Goal: Information Seeking & Learning: Learn about a topic

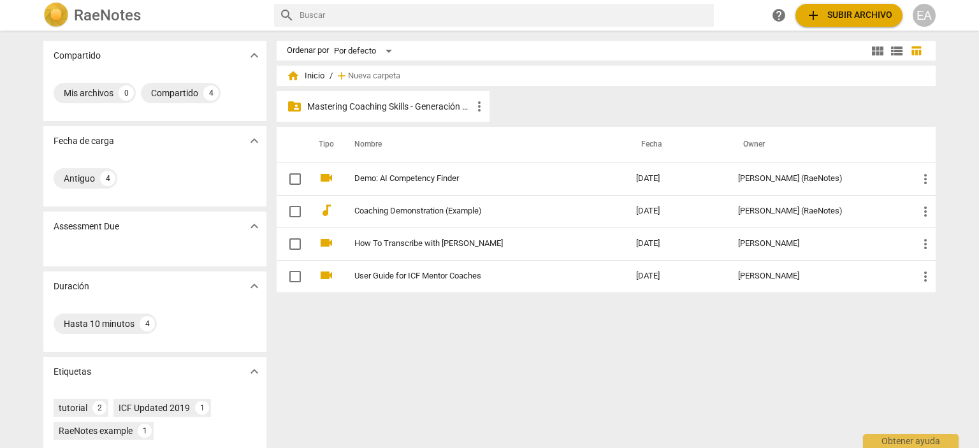
click at [370, 101] on p "Mastering Coaching Skills - Generación 32" at bounding box center [389, 106] width 164 height 13
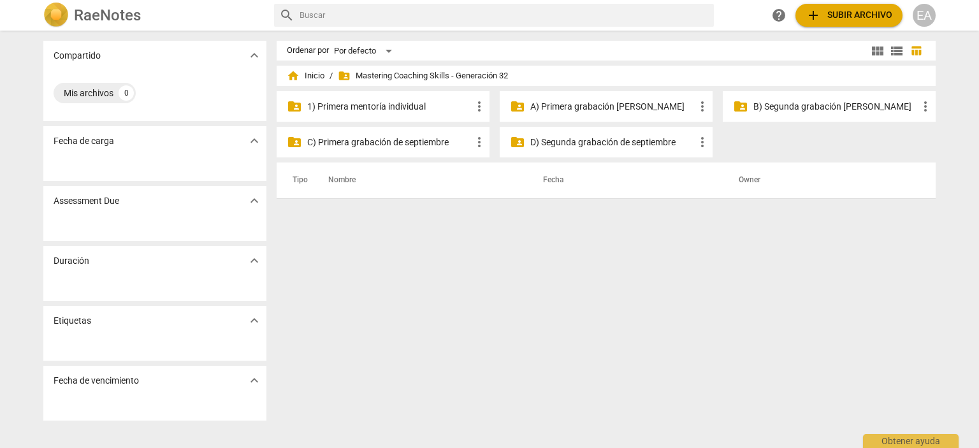
click at [408, 108] on p "1) Primera mentoría individual" at bounding box center [389, 106] width 164 height 13
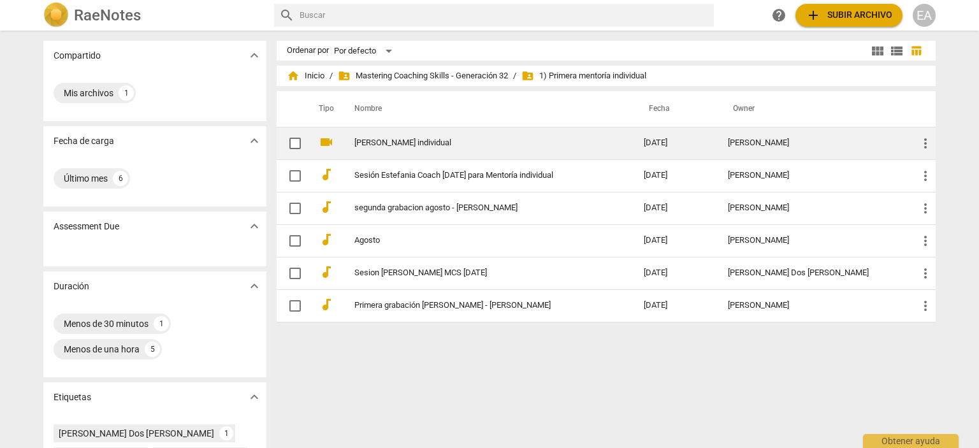
click at [598, 142] on link "[PERSON_NAME] individual" at bounding box center [475, 143] width 243 height 10
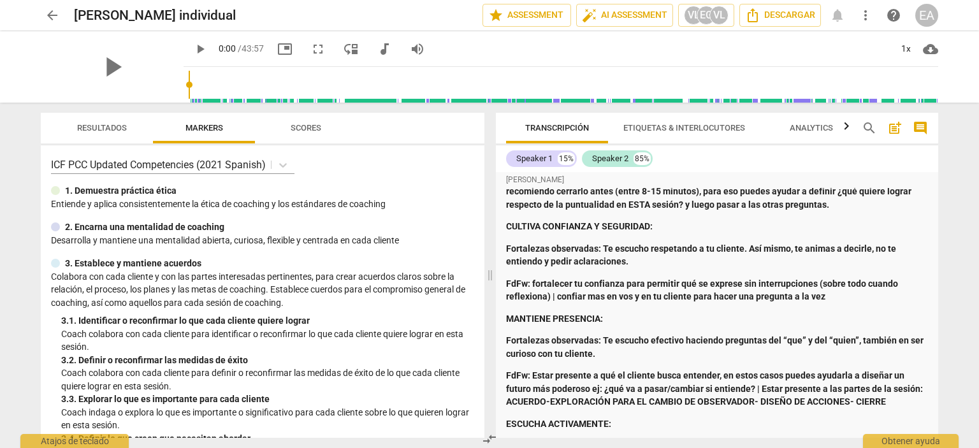
scroll to position [82, 0]
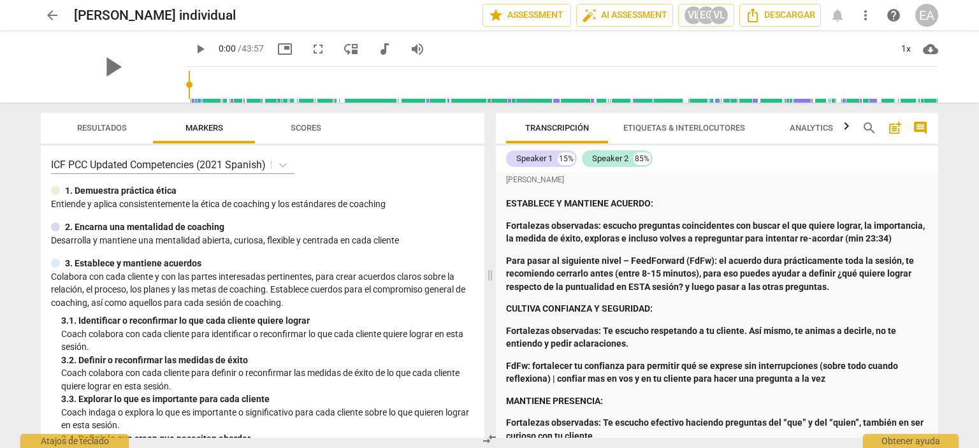
click at [841, 208] on div "[PERSON_NAME]: Te reconozco, haz logrado qué tu cliente descubra cosas qué no h…" at bounding box center [717, 440] width 422 height 644
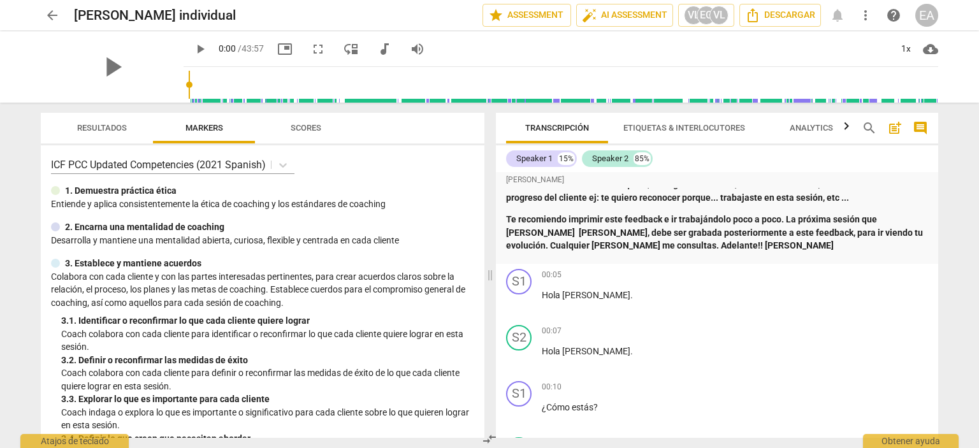
scroll to position [617, 0]
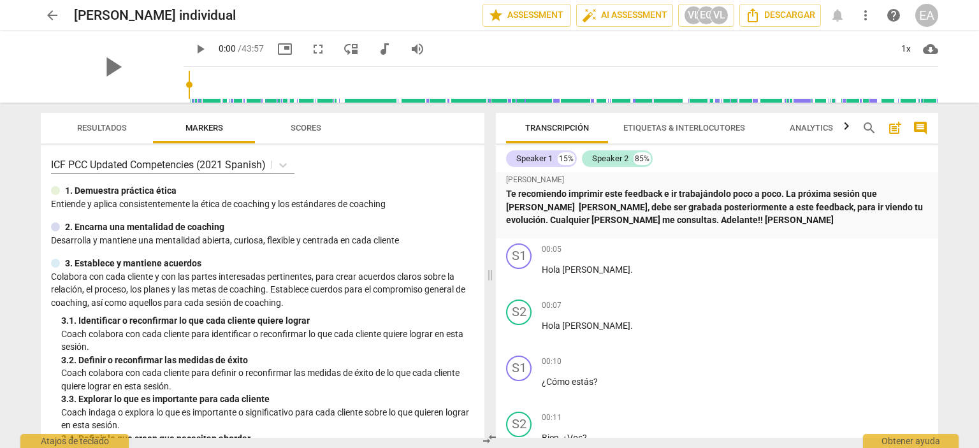
click at [189, 40] on button "play_arrow" at bounding box center [200, 49] width 23 height 23
type input "3"
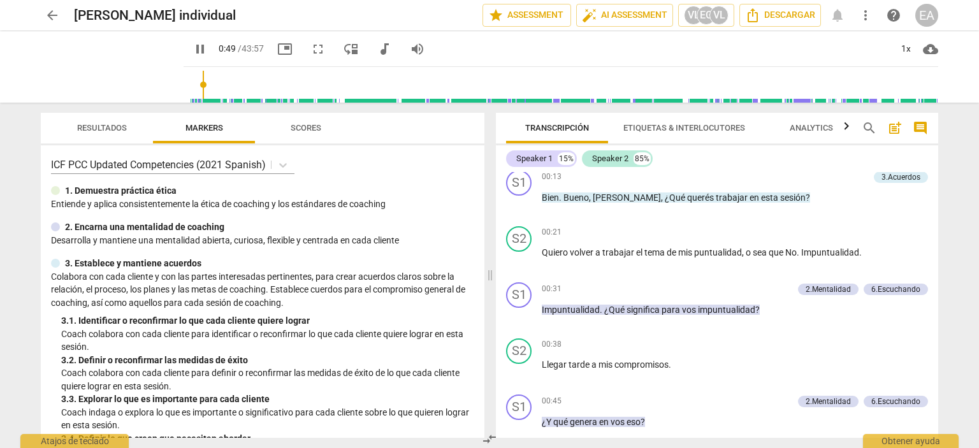
scroll to position [1248, 0]
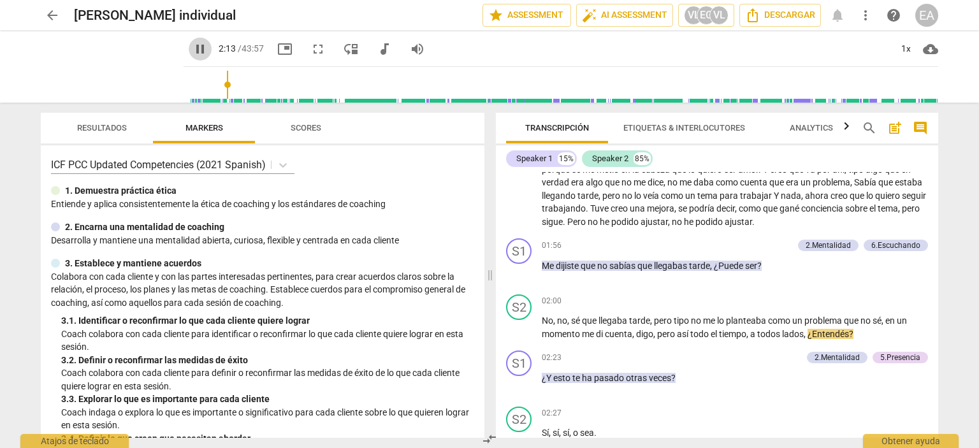
click at [192, 48] on span "pause" at bounding box center [199, 48] width 15 height 15
click at [192, 50] on span "play_arrow" at bounding box center [199, 48] width 15 height 15
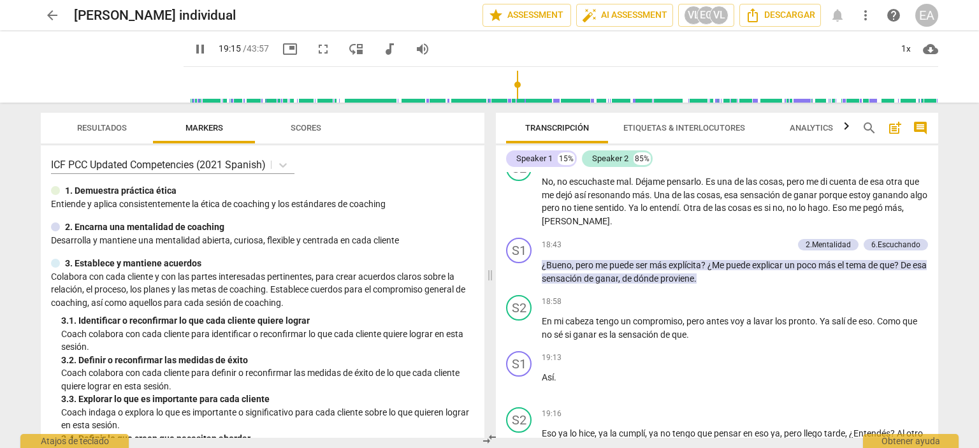
scroll to position [4309, 0]
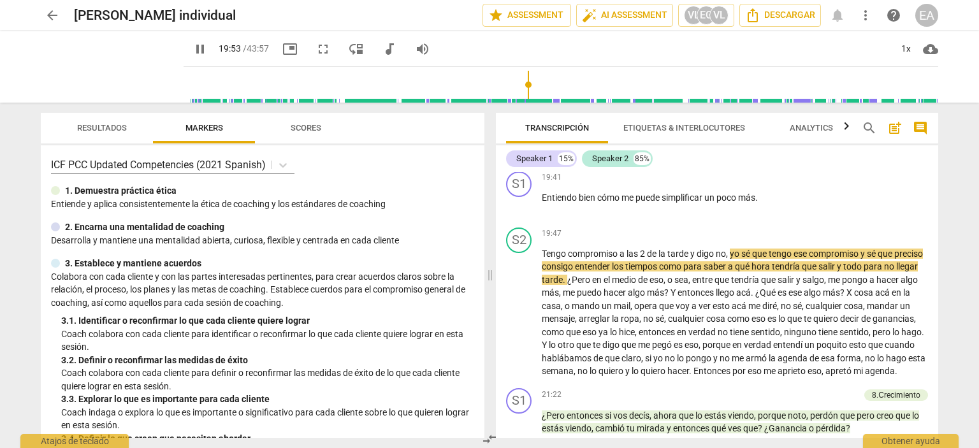
click at [962, 264] on div "arrow_back [PERSON_NAME] individual edit star Assessment auto_fix_high AI Asses…" at bounding box center [489, 224] width 979 height 448
click at [833, 222] on div "S1 play_arrow pause 19:41 + Add competency keyboard_arrow_right Entiendo bien c…" at bounding box center [717, 194] width 442 height 56
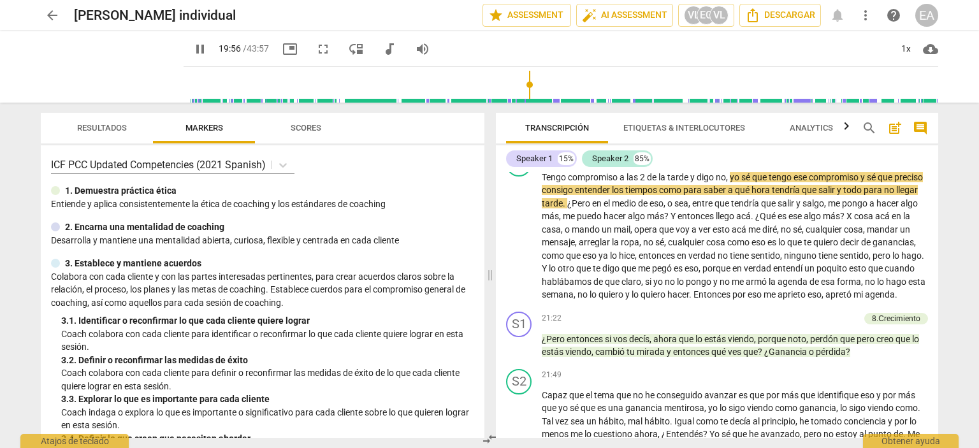
scroll to position [4411, 0]
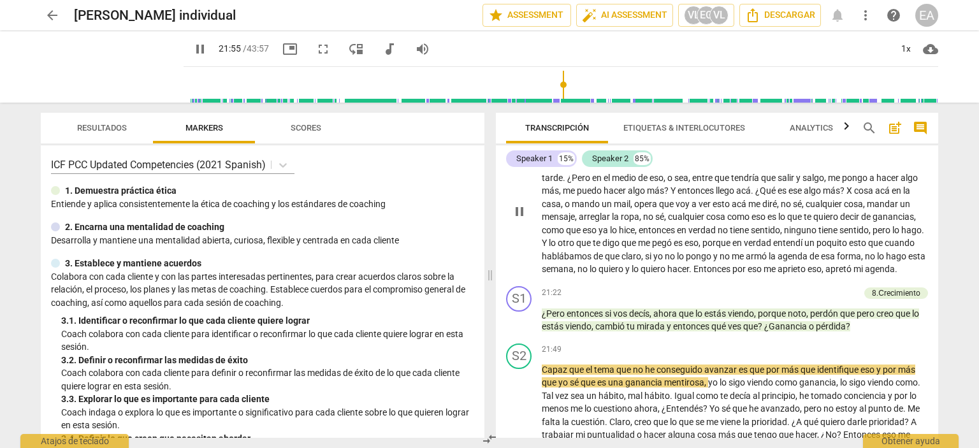
click at [764, 173] on div "[PERSON_NAME] [PERSON_NAME]: Te reconozco, haz logrado qué tu cliente descubra …" at bounding box center [717, 305] width 442 height 266
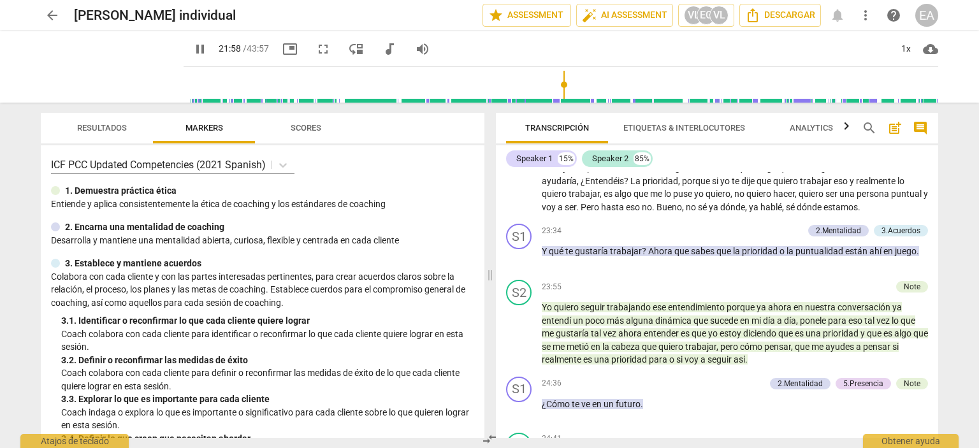
scroll to position [4652, 0]
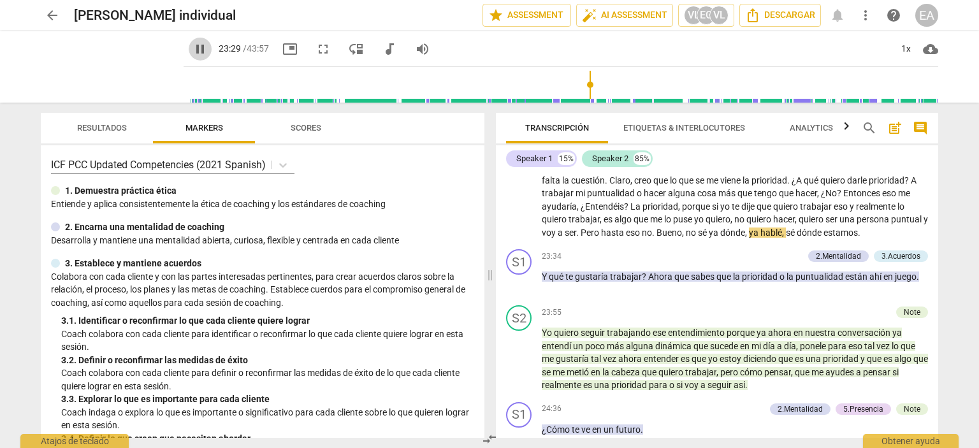
click at [192, 50] on span "pause" at bounding box center [199, 48] width 15 height 15
click at [192, 48] on span "play_arrow" at bounding box center [199, 48] width 15 height 15
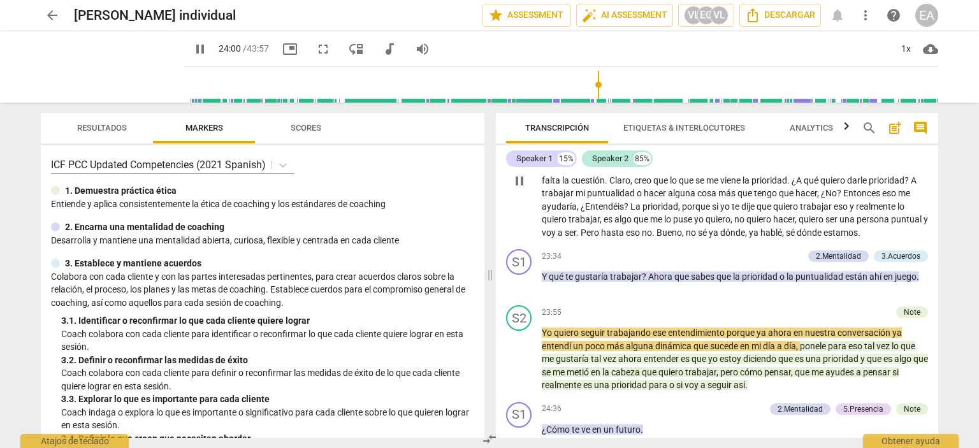
click at [767, 182] on div "21:49 + Add competency keyboard_arrow_right Capaz que el tema que no he consegu…" at bounding box center [735, 171] width 386 height 138
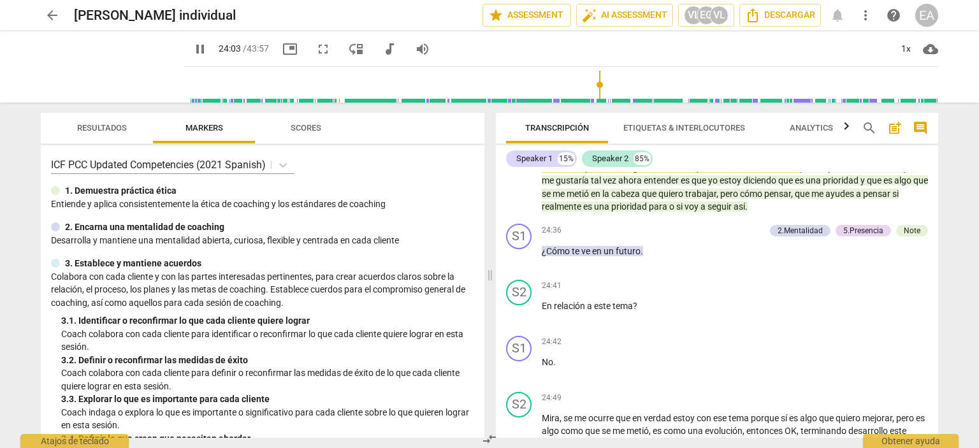
scroll to position [4856, 0]
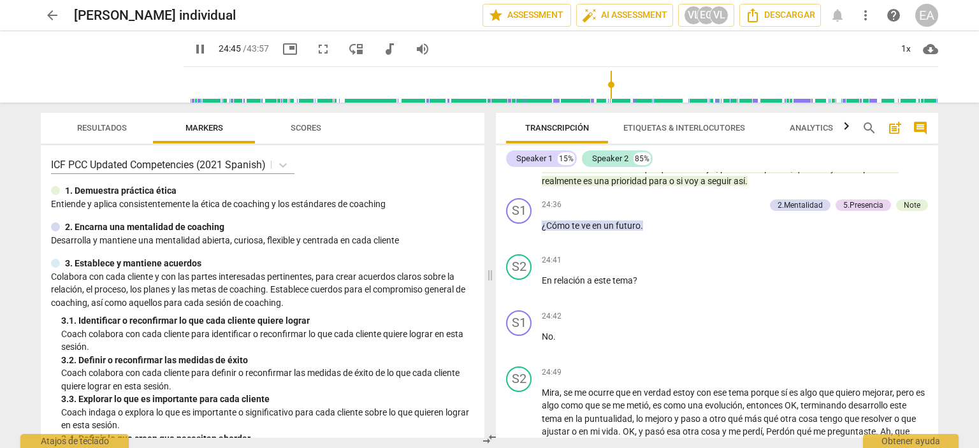
click at [895, 152] on div "Speaker 1 15% Speaker 2 85%" at bounding box center [717, 159] width 422 height 22
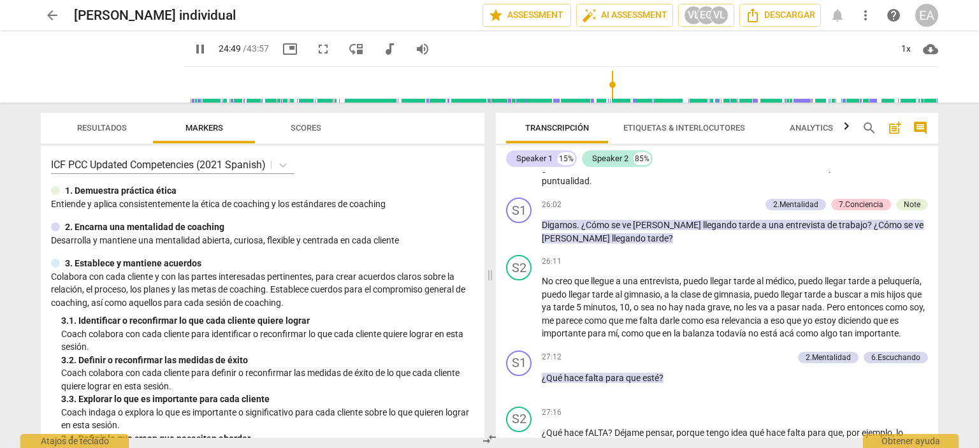
click at [722, 162] on div "Speaker 1 15% Speaker 2 85%" at bounding box center [717, 159] width 422 height 22
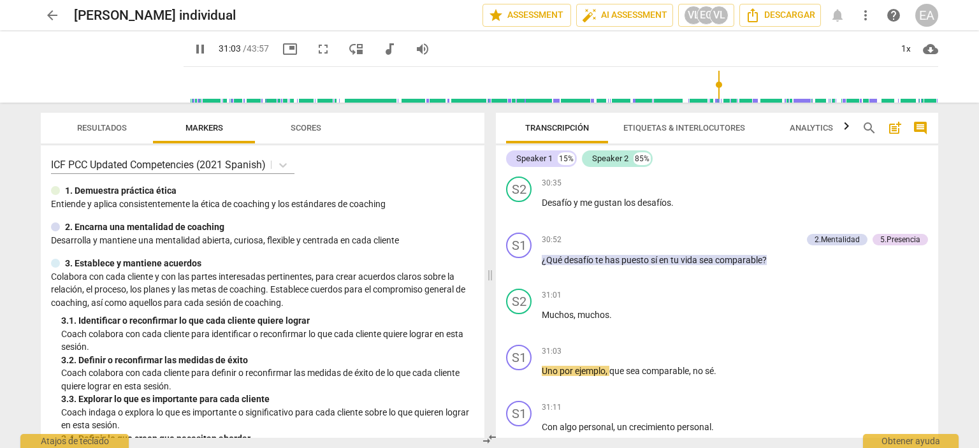
scroll to position [6049, 0]
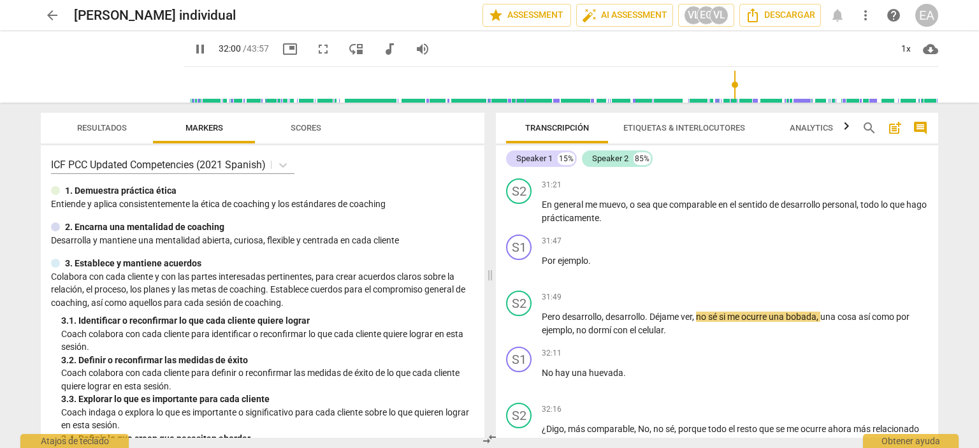
click at [765, 165] on div "Speaker 1 15% Speaker 2 85%" at bounding box center [717, 159] width 422 height 22
click at [719, 112] on div "31:03 + Add competency keyboard_arrow_right Uno por ejemplo , que sea comparabl…" at bounding box center [735, 89] width 386 height 46
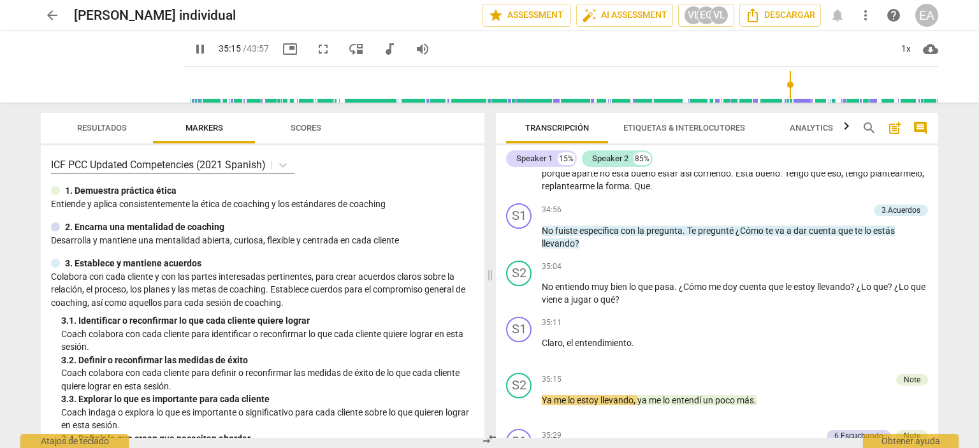
scroll to position [6840, 0]
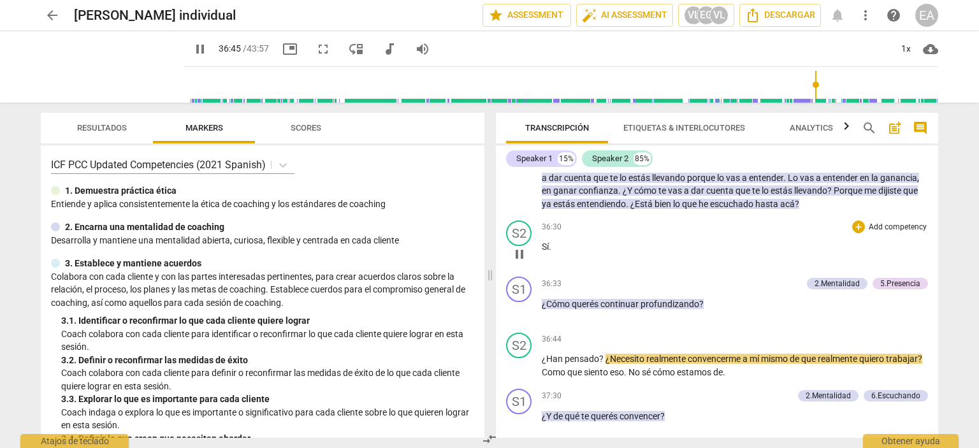
click at [748, 233] on div "36:30 + Add competency keyboard_arrow_right" at bounding box center [735, 226] width 386 height 13
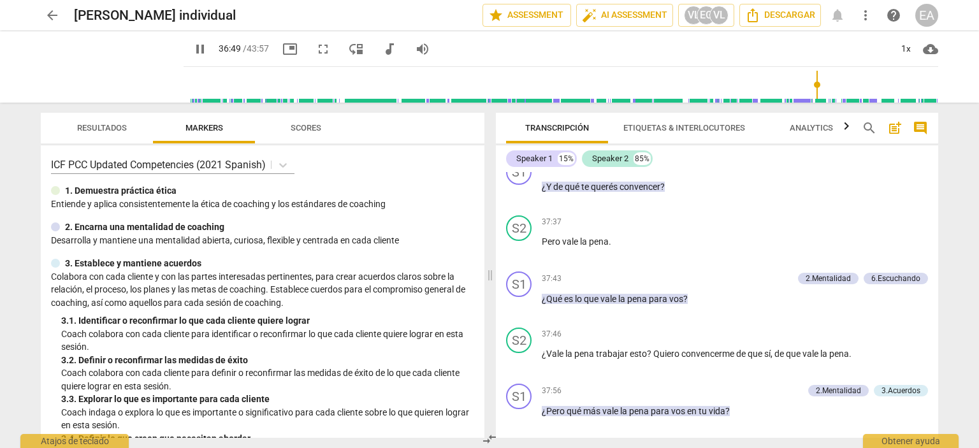
scroll to position [7095, 0]
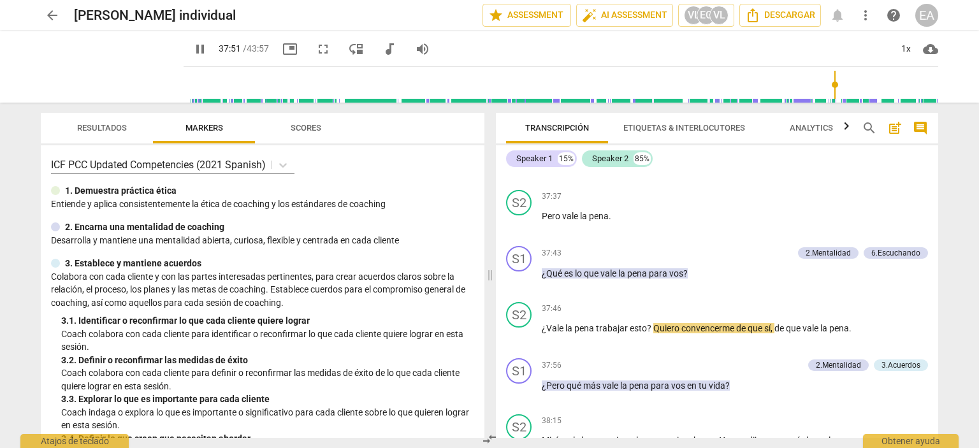
click at [591, 185] on div "S1 play_arrow pause 37:30 + Add competency 2.Mentalidad 6.Escuchando keyboard_a…" at bounding box center [717, 157] width 442 height 56
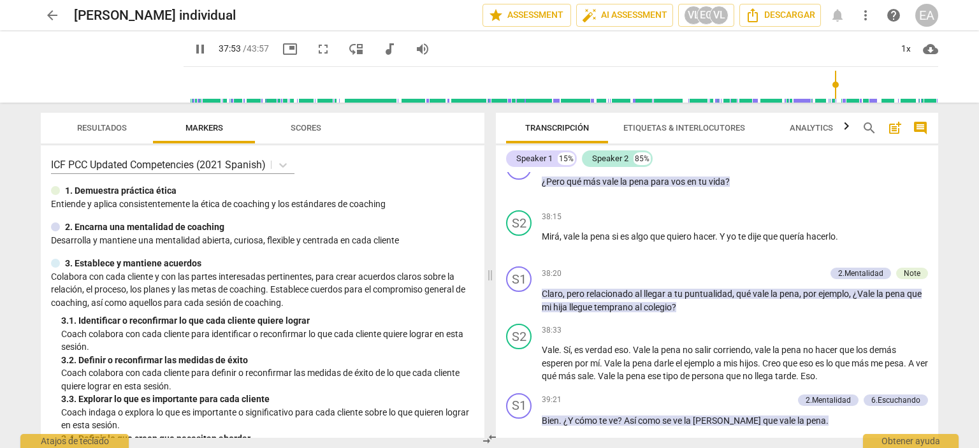
scroll to position [7324, 0]
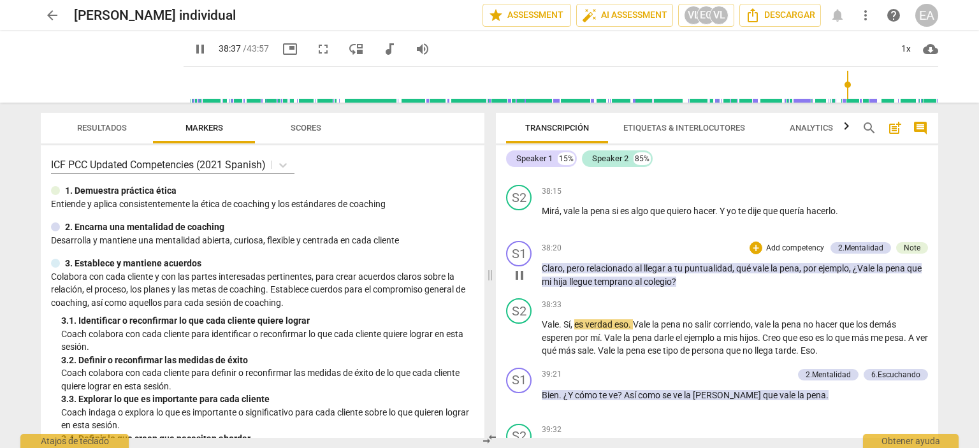
click at [746, 293] on div "S1 play_arrow pause 38:20 + Add competency 2.Mentalidad Note keyboard_arrow_rig…" at bounding box center [717, 264] width 442 height 57
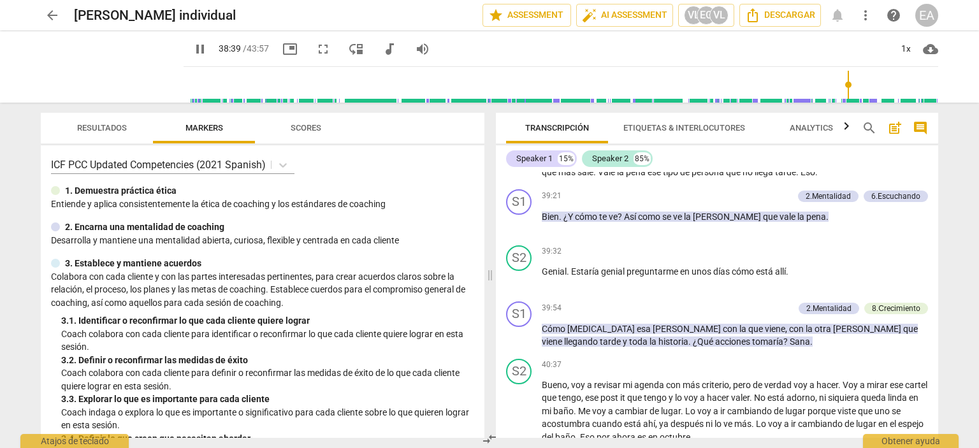
scroll to position [7528, 0]
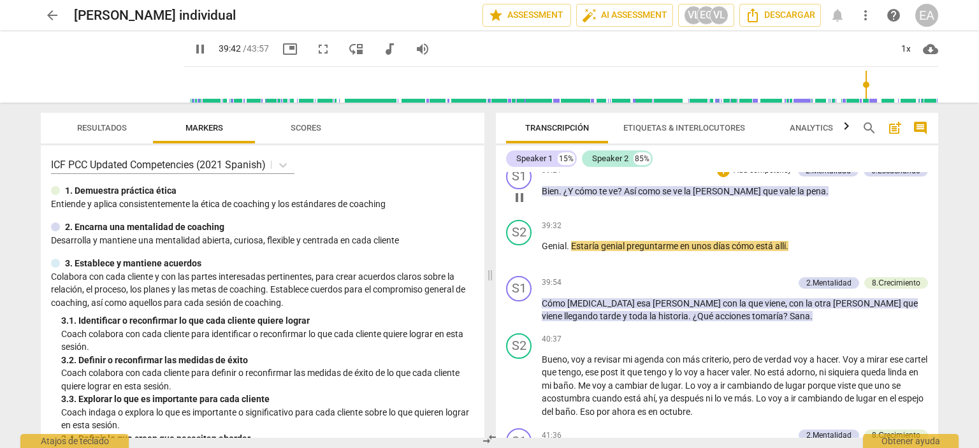
click at [779, 215] on div "S1 play_arrow pause 39:21 + Add competency 2.Mentalidad 6.Escuchando keyboard_a…" at bounding box center [717, 187] width 442 height 56
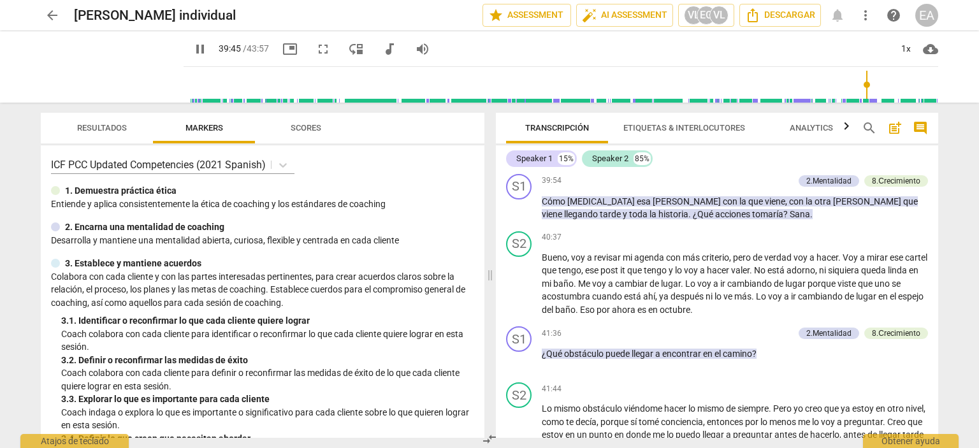
scroll to position [7656, 0]
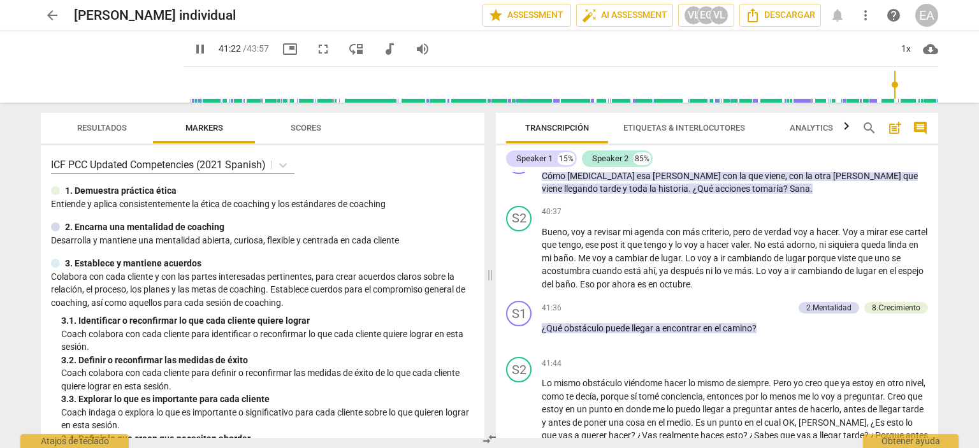
click at [682, 138] on div "39:32 + Add competency keyboard_arrow_right Genial . Estaría genial preguntarme…" at bounding box center [735, 115] width 386 height 46
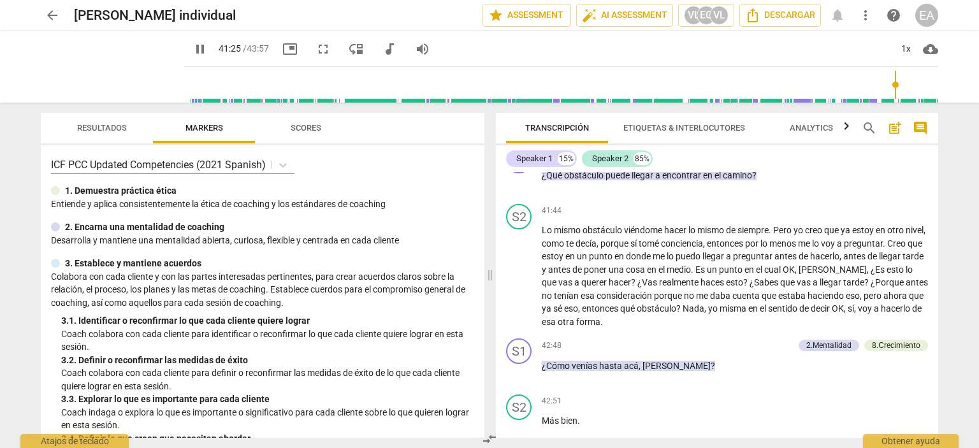
scroll to position [7834, 0]
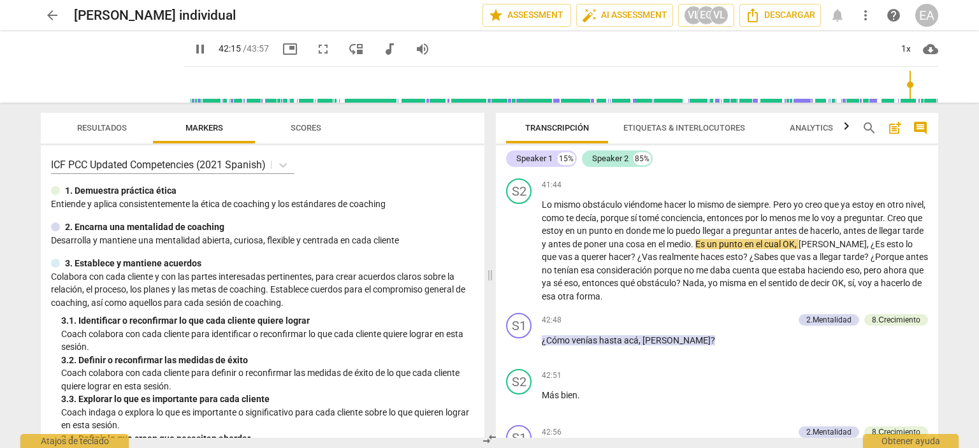
click at [916, 157] on p "¿Qué obstáculo puede llegar a encontrar en el camino ?" at bounding box center [735, 149] width 386 height 13
click at [872, 168] on div "41:36 + Add competency 2.Mentalidad 8.Сrecimiento keyboard_arrow_right ¿Qué obs…" at bounding box center [735, 145] width 386 height 46
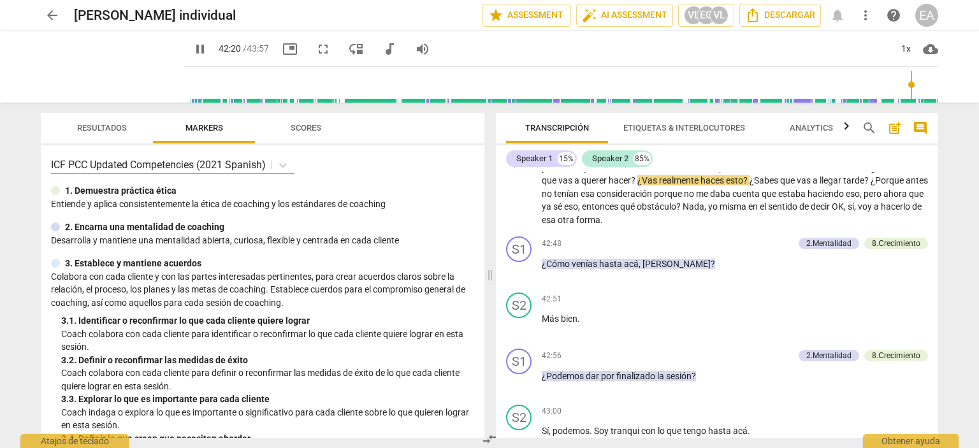
scroll to position [7936, 0]
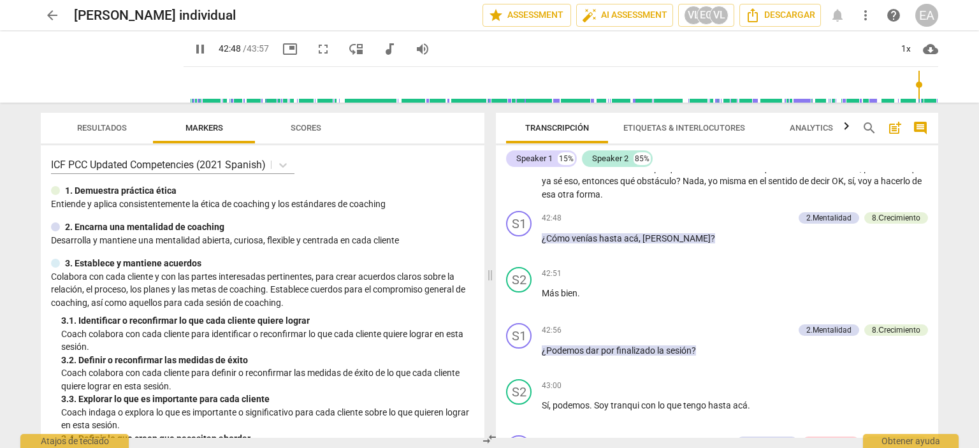
click at [761, 201] on p "Lo mismo obstáculo viéndome hacer lo mismo de siempre . Pero yo creo que ya est…" at bounding box center [735, 148] width 386 height 105
click at [790, 201] on p "Lo mismo obstáculo viéndome hacer lo mismo de siempre . Pero yo creo que ya est…" at bounding box center [735, 148] width 386 height 105
click at [620, 257] on div "42:48 + Add competency 2.Mentalidad 8.Сrecimiento keyboard_arrow_right ¿Cómo ve…" at bounding box center [735, 234] width 386 height 46
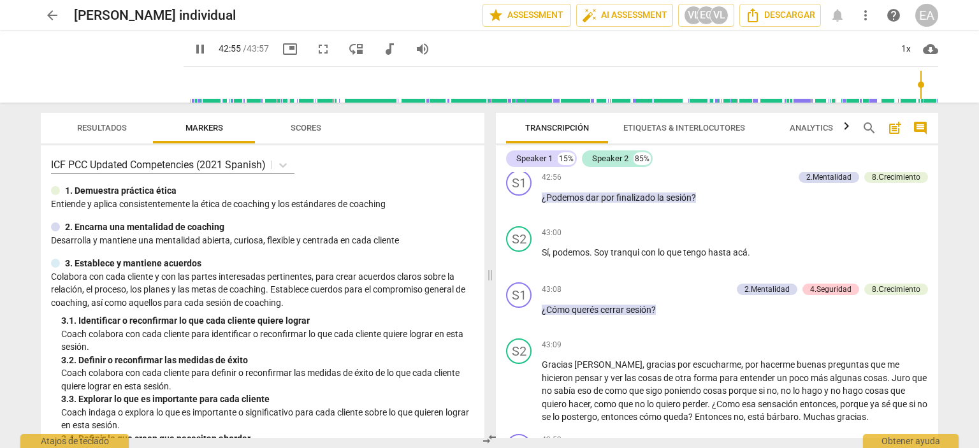
scroll to position [8115, 0]
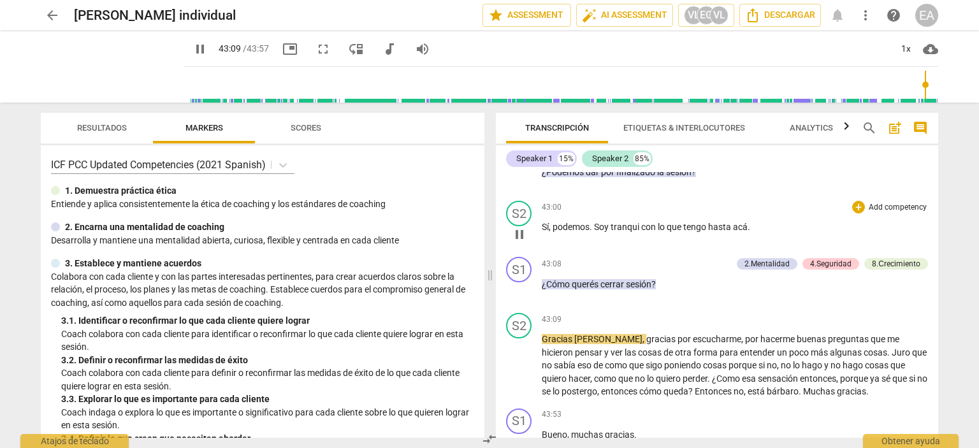
click at [845, 234] on p "Sí , podemos . Soy tranqui con lo que tengo hasta acá ." at bounding box center [735, 226] width 386 height 13
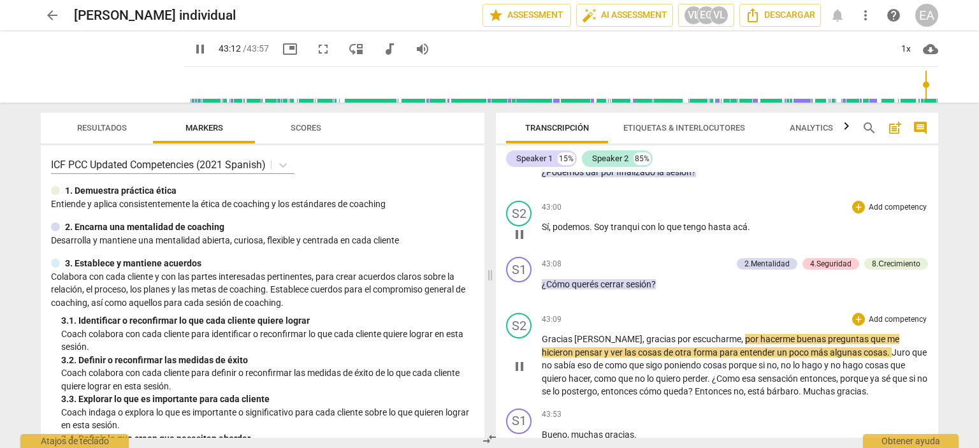
click at [693, 384] on div "S2 play_arrow pause 43:09 + Add competency keyboard_arrow_right Gracias [PERSON…" at bounding box center [717, 356] width 442 height 96
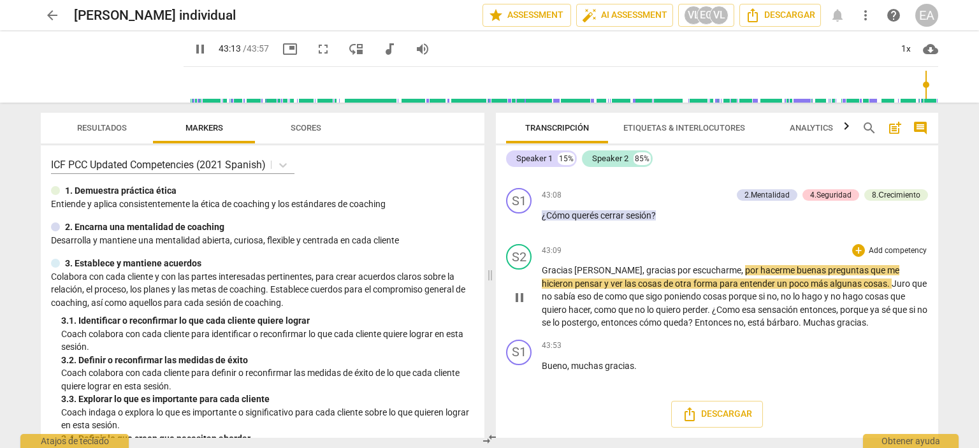
scroll to position [8256, 0]
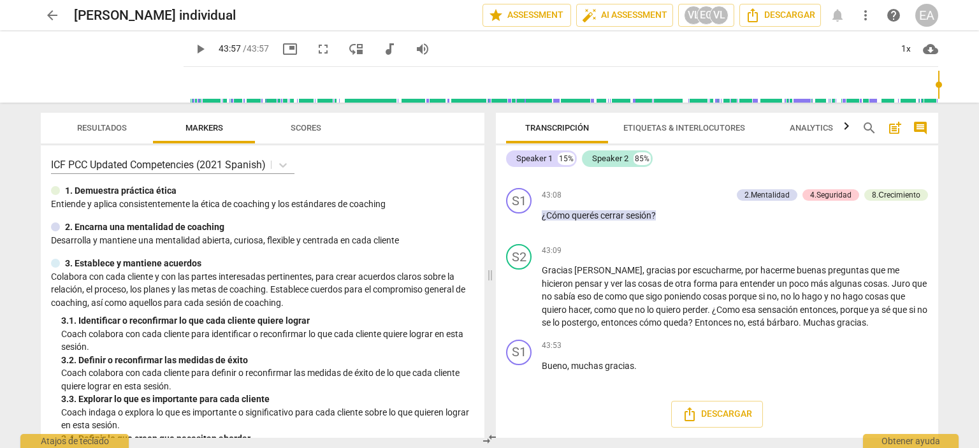
type input "2637"
